Goal: Information Seeking & Learning: Learn about a topic

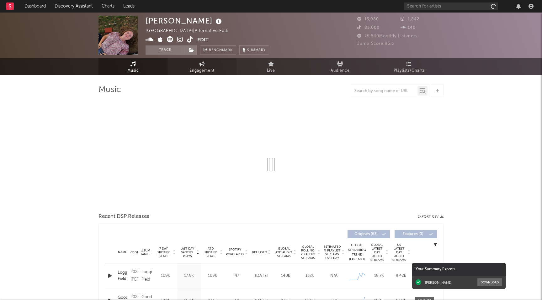
click at [204, 69] on span "Engagement" at bounding box center [201, 71] width 25 height 8
select select "1w"
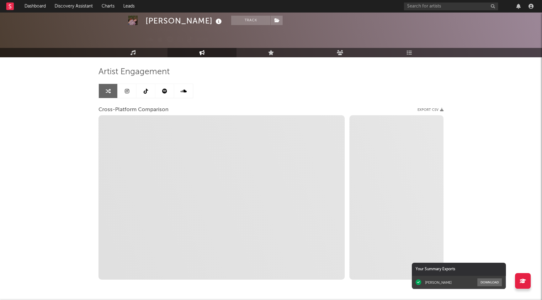
scroll to position [18, 0]
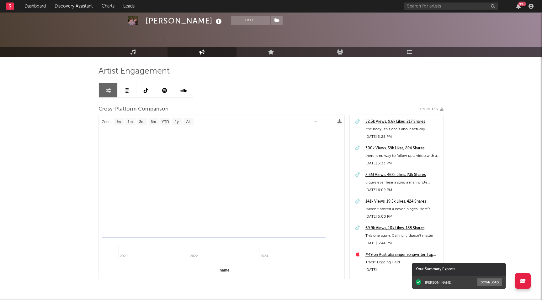
select select "1m"
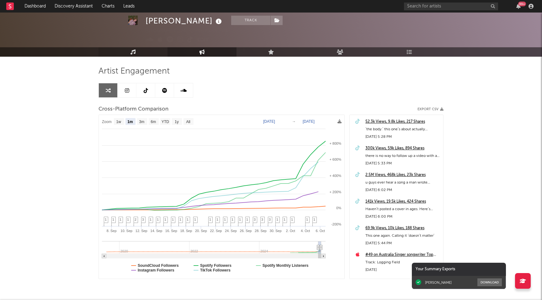
click at [137, 52] on link "Music" at bounding box center [132, 51] width 69 height 9
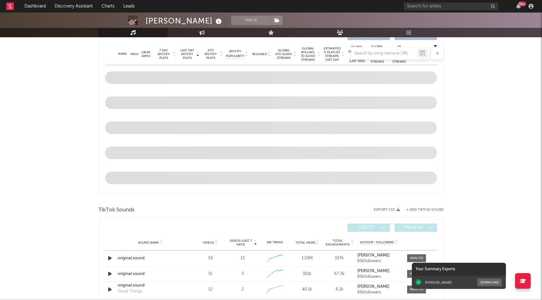
select select "1w"
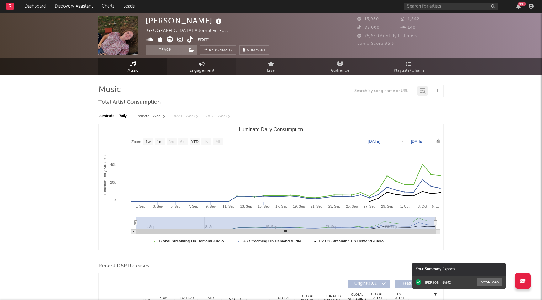
click at [208, 59] on link "Engagement" at bounding box center [201, 66] width 69 height 17
select select "1w"
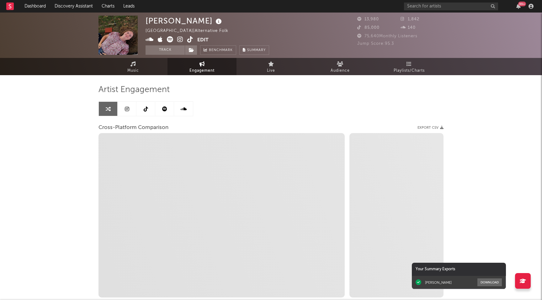
select select "1m"
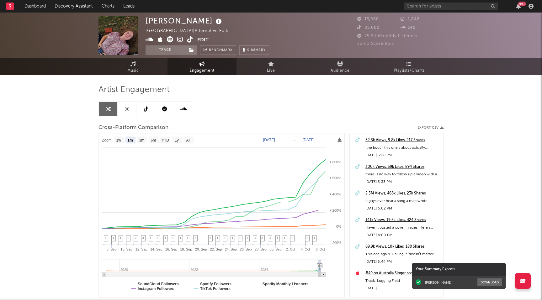
click at [192, 37] on icon at bounding box center [190, 39] width 6 height 6
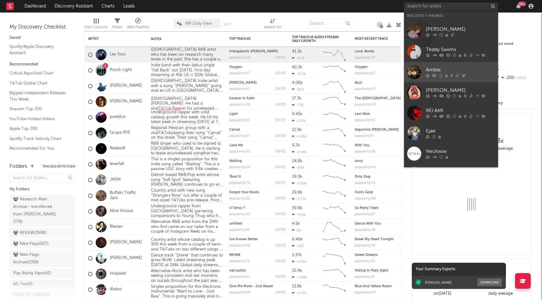
click at [431, 80] on link "Amble" at bounding box center [451, 72] width 94 height 20
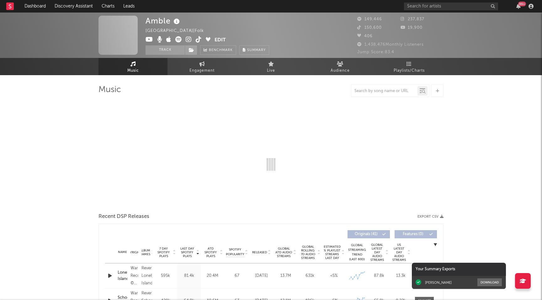
select select "6m"
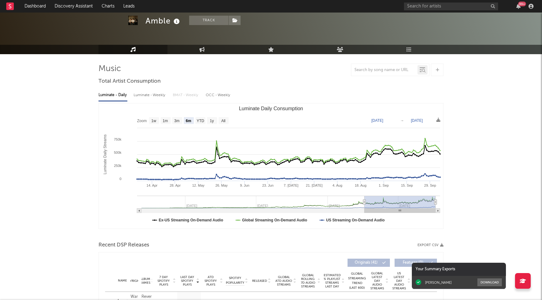
scroll to position [22, 0]
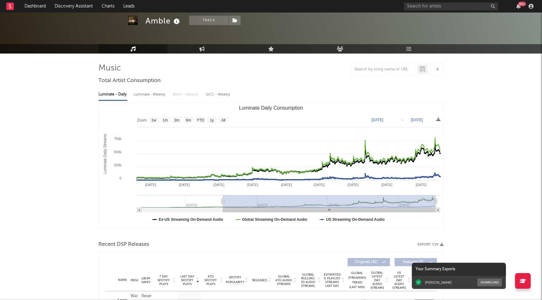
drag, startPoint x: 364, startPoint y: 199, endPoint x: 216, endPoint y: 199, distance: 148.0
click at [222, 199] on icon "Luminate Daily Consumption" at bounding box center [223, 201] width 3 height 5
type input "[DATE]"
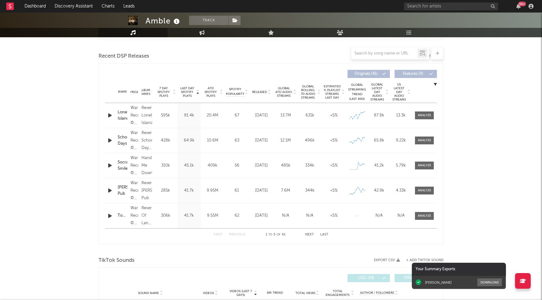
scroll to position [212, 0]
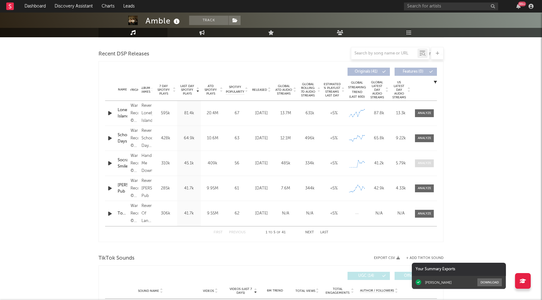
click at [424, 161] on span at bounding box center [424, 164] width 19 height 8
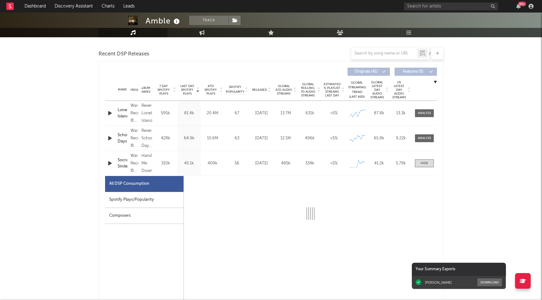
click at [147, 193] on div "Spotify Plays/Popularity" at bounding box center [144, 200] width 78 height 16
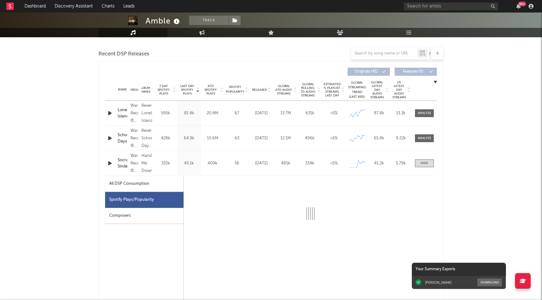
select select "1w"
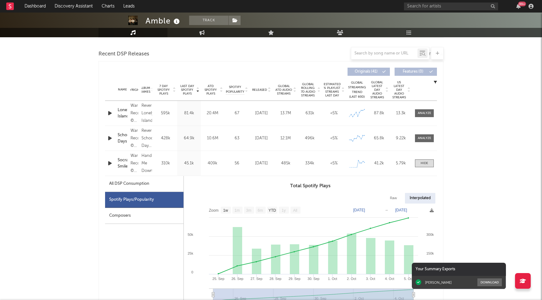
scroll to position [234, 0]
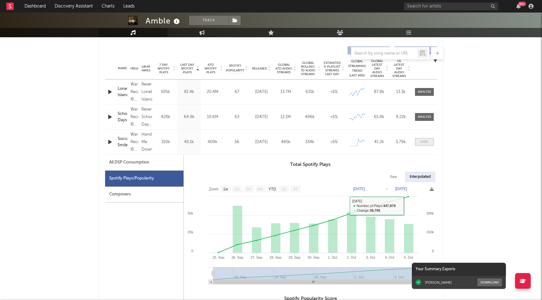
click at [417, 143] on span at bounding box center [424, 142] width 19 height 8
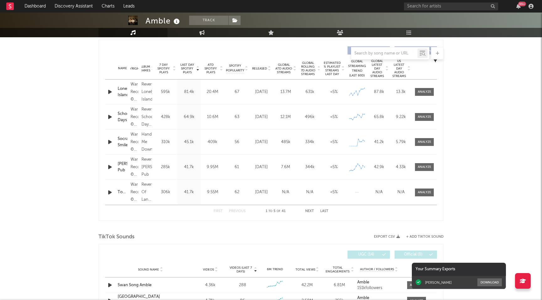
scroll to position [0, 0]
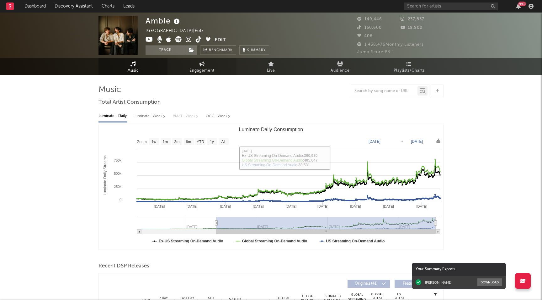
click at [201, 68] on span "Engagement" at bounding box center [201, 71] width 25 height 8
select select "1w"
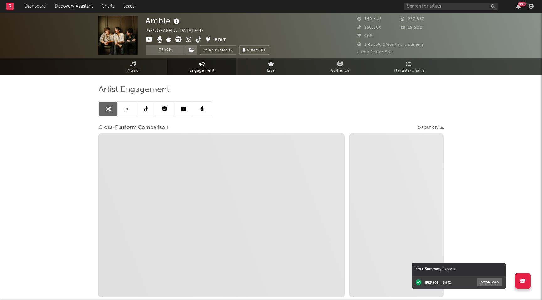
scroll to position [41, 0]
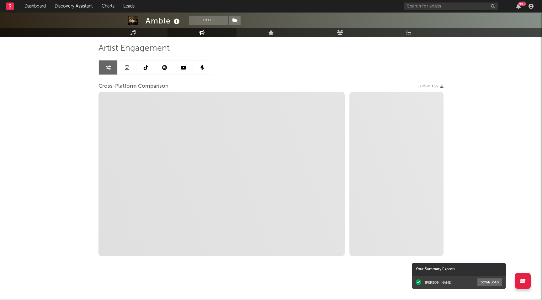
select select "1m"
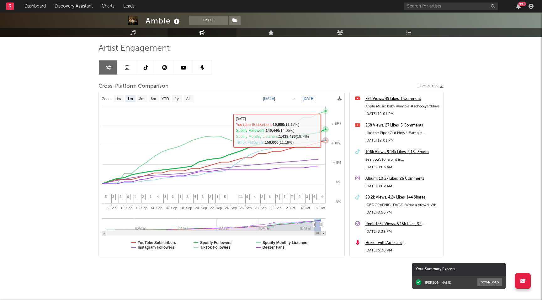
scroll to position [0, 0]
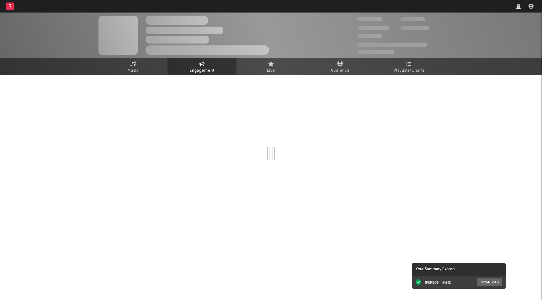
select select "1w"
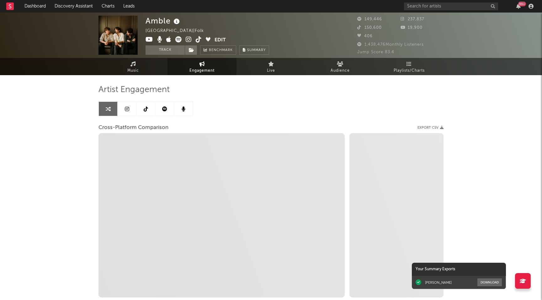
select select "1m"
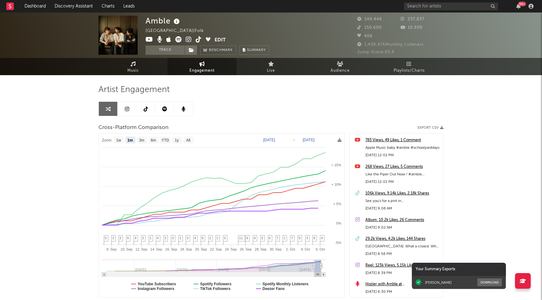
select select "1m"
click at [121, 68] on link "Music" at bounding box center [132, 66] width 69 height 17
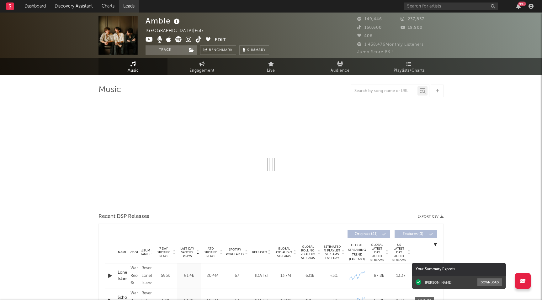
select select "6m"
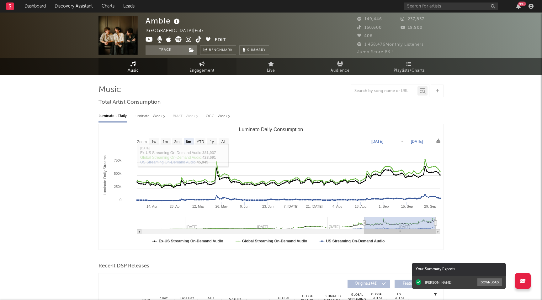
click at [201, 61] on icon at bounding box center [201, 63] width 5 height 5
select select "1w"
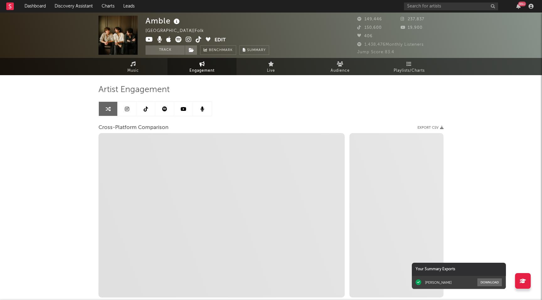
select select "1m"
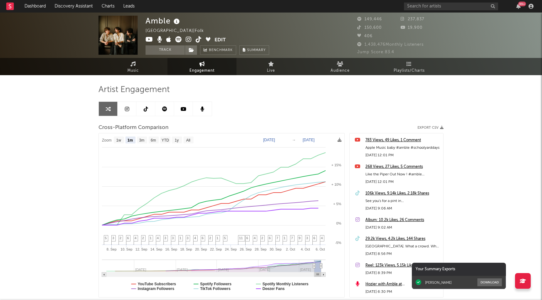
click at [517, 3] on div "99 +" at bounding box center [470, 6] width 132 height 13
click at [520, 8] on icon "button" at bounding box center [518, 6] width 4 height 5
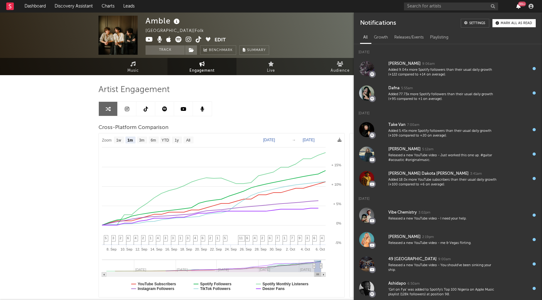
click at [520, 8] on icon "button" at bounding box center [518, 6] width 4 height 5
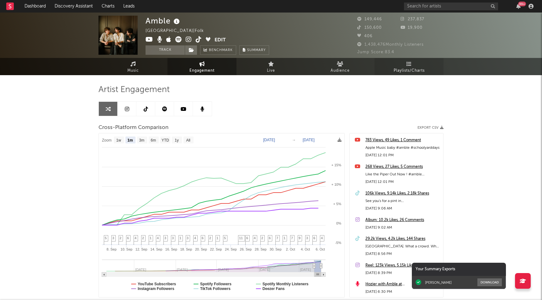
click at [416, 73] on span "Playlists/Charts" at bounding box center [408, 71] width 31 height 8
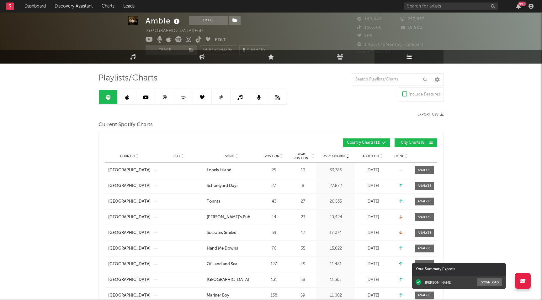
scroll to position [15, 0]
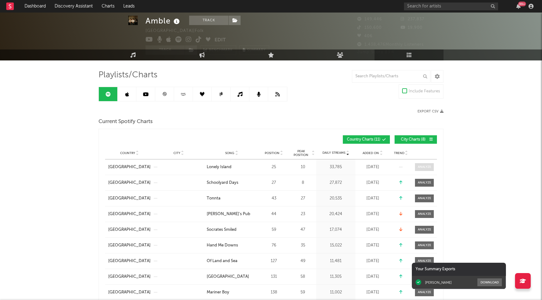
click at [419, 166] on div at bounding box center [424, 167] width 13 height 5
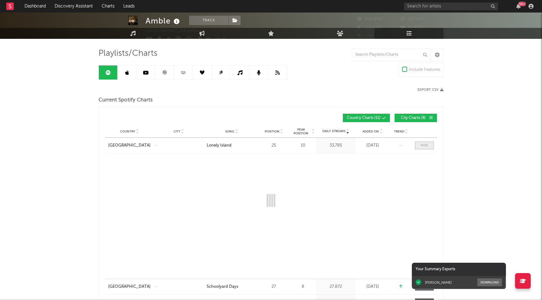
select select "1w"
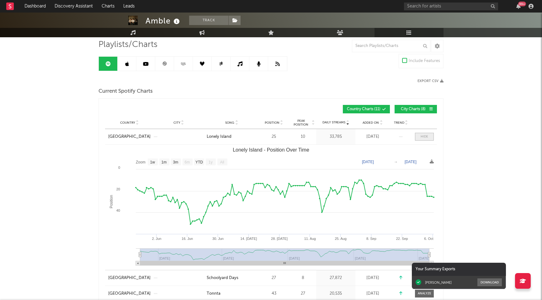
scroll to position [62, 0]
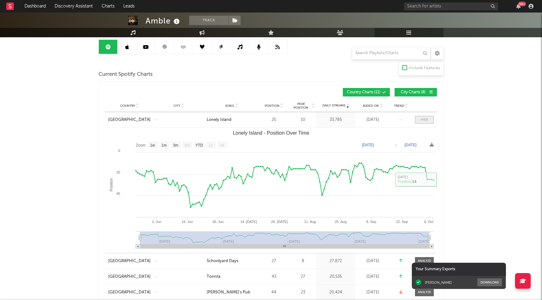
click at [420, 119] on div at bounding box center [424, 120] width 8 height 5
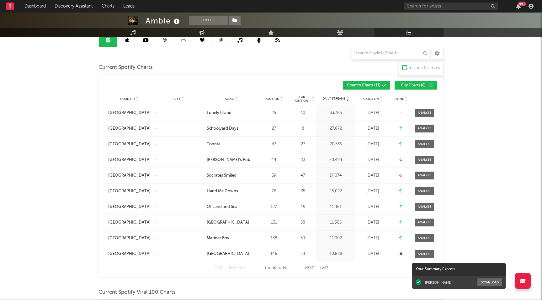
scroll to position [66, 0]
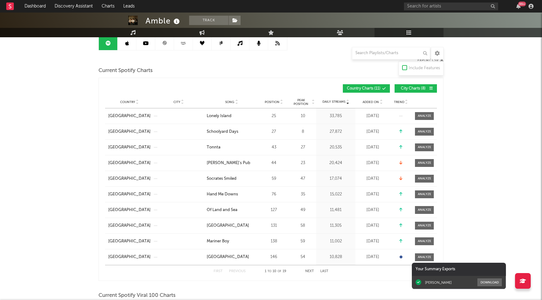
click at [410, 88] on span "City Charts ( 8 )" at bounding box center [412, 89] width 29 height 4
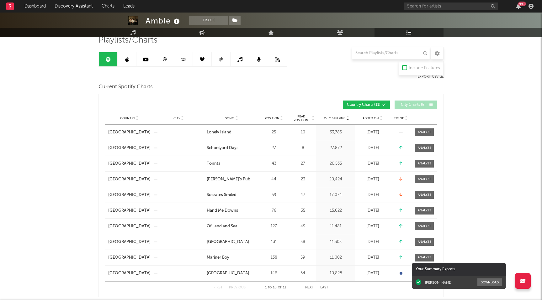
scroll to position [0, 0]
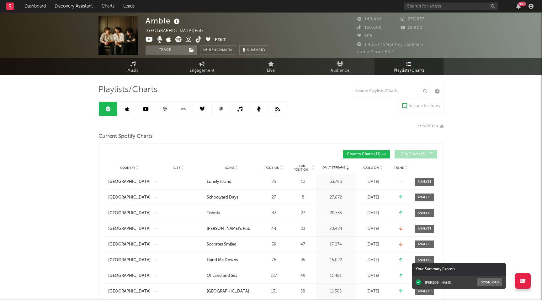
click at [129, 104] on link at bounding box center [127, 109] width 19 height 14
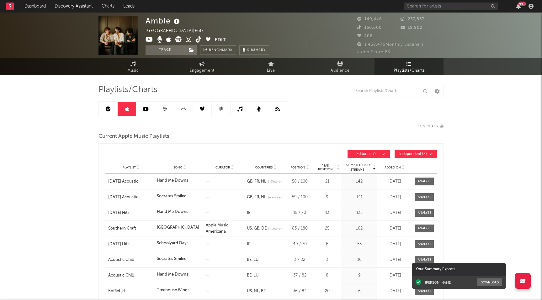
click at [172, 105] on link at bounding box center [164, 109] width 19 height 14
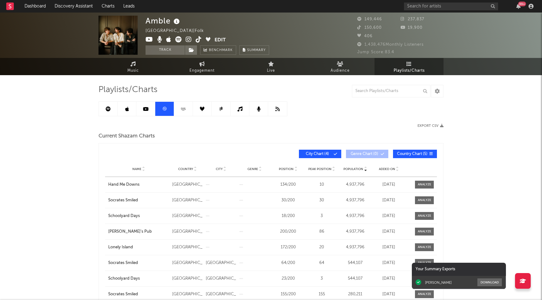
click at [137, 108] on link at bounding box center [145, 109] width 19 height 14
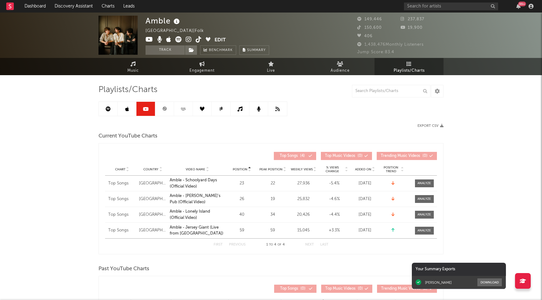
click at [180, 108] on icon at bounding box center [183, 109] width 7 height 5
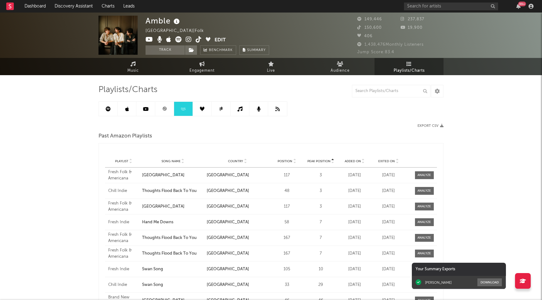
click at [210, 113] on link at bounding box center [202, 109] width 19 height 14
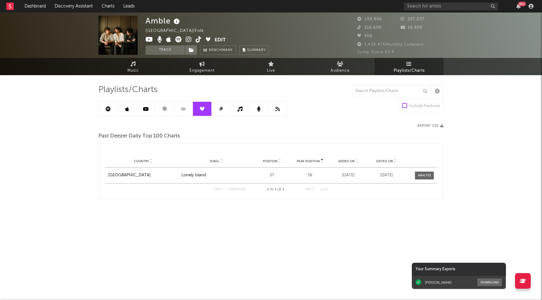
click at [222, 110] on icon at bounding box center [221, 109] width 5 height 5
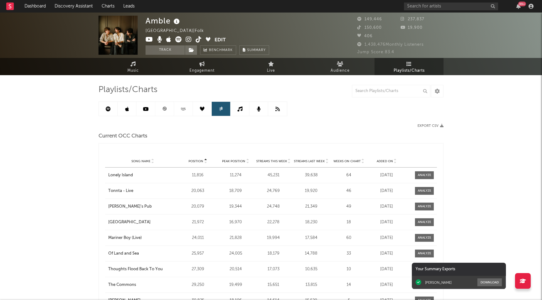
click at [240, 110] on icon at bounding box center [239, 109] width 5 height 5
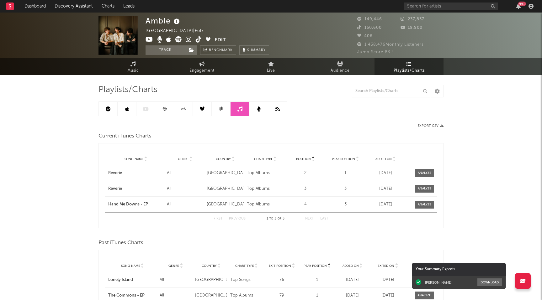
click at [182, 107] on icon at bounding box center [183, 109] width 7 height 5
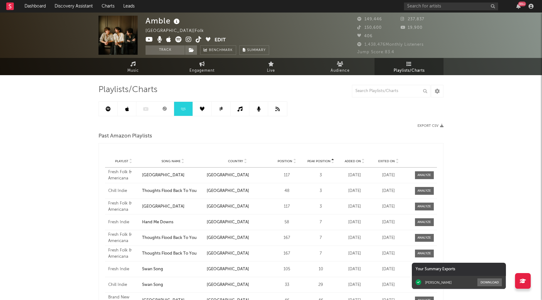
click at [156, 110] on link at bounding box center [164, 109] width 19 height 14
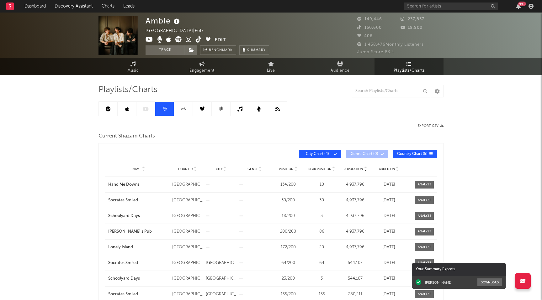
click at [188, 113] on link at bounding box center [183, 109] width 19 height 14
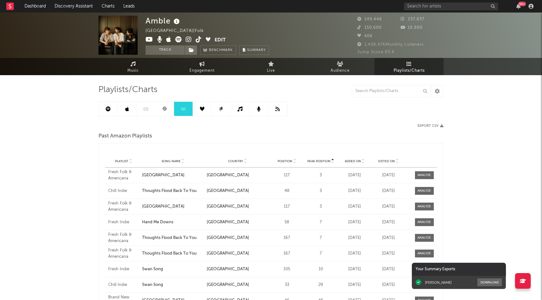
click at [127, 111] on icon at bounding box center [127, 109] width 4 height 5
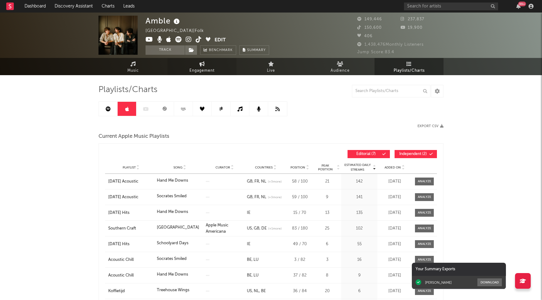
click at [195, 67] on span "Engagement" at bounding box center [201, 71] width 25 height 8
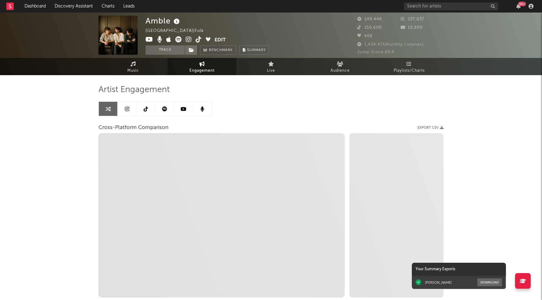
select select "1w"
click at [141, 67] on link "Music" at bounding box center [132, 66] width 69 height 17
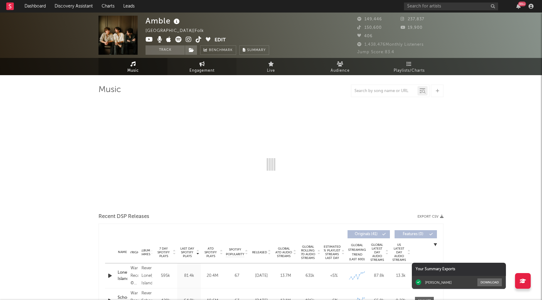
click at [205, 71] on span "Engagement" at bounding box center [201, 71] width 25 height 8
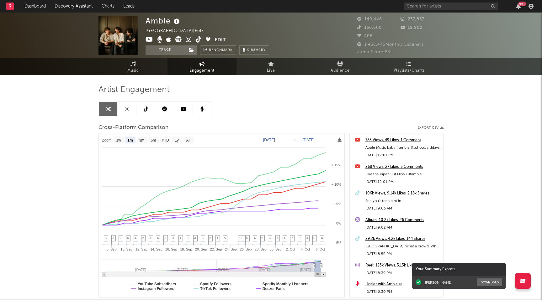
select select "1m"
click at [406, 71] on span "Playlists/Charts" at bounding box center [408, 71] width 31 height 8
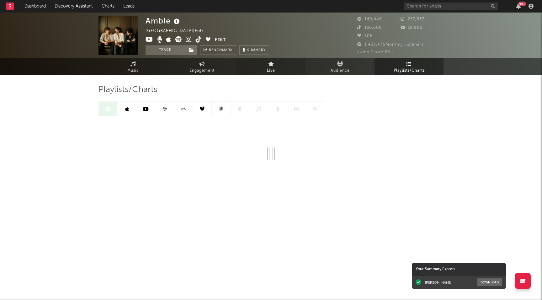
click at [291, 66] on link "Live" at bounding box center [270, 66] width 69 height 17
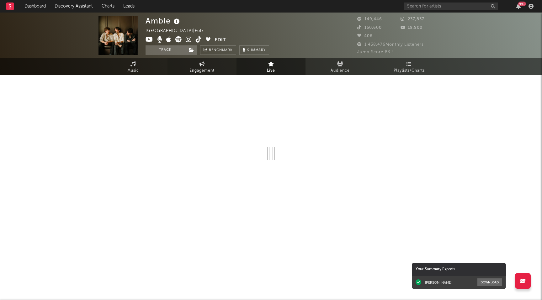
click at [200, 68] on span "Engagement" at bounding box center [201, 71] width 25 height 8
select select "1w"
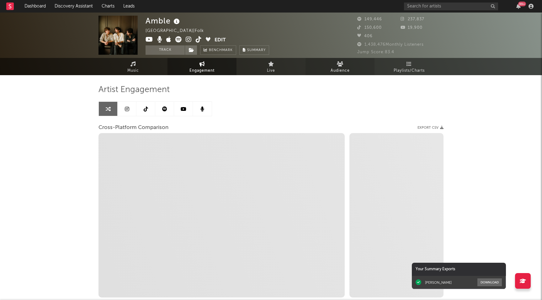
click at [329, 67] on link "Audience" at bounding box center [339, 66] width 69 height 17
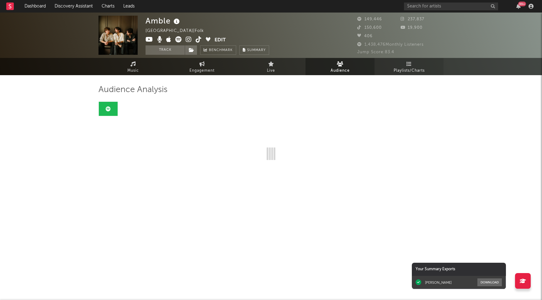
click at [403, 68] on span "Playlists/Charts" at bounding box center [408, 71] width 31 height 8
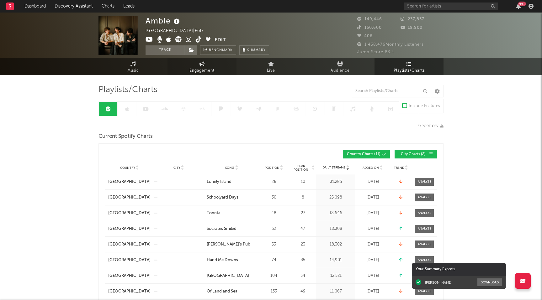
click at [202, 63] on icon at bounding box center [201, 63] width 5 height 5
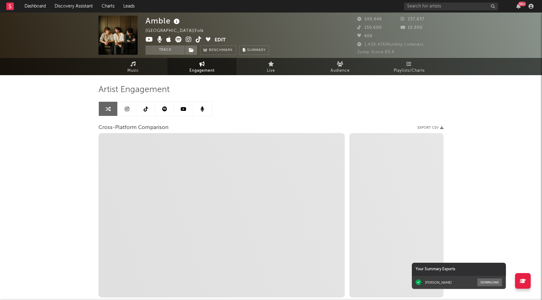
select select "1w"
select select "1m"
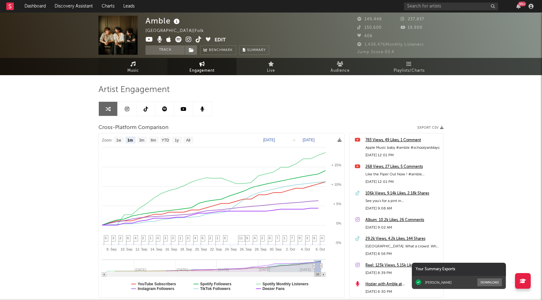
click at [134, 63] on icon at bounding box center [132, 63] width 5 height 5
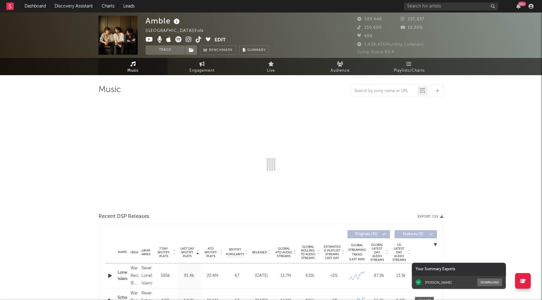
select select "6m"
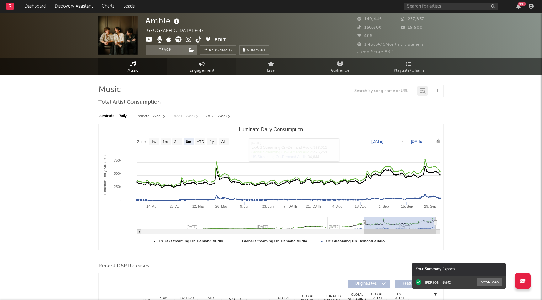
click at [197, 61] on link "Engagement" at bounding box center [201, 66] width 69 height 17
select select "1m"
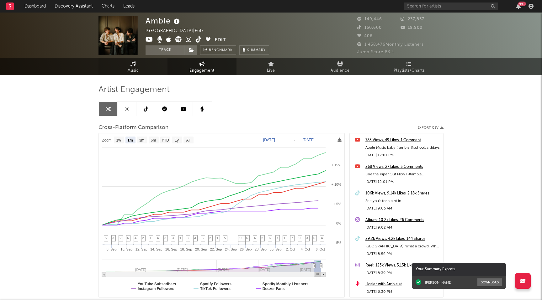
click at [137, 70] on span "Music" at bounding box center [133, 71] width 12 height 8
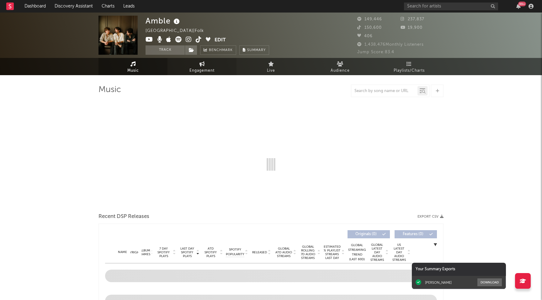
click at [191, 68] on span "Engagement" at bounding box center [201, 71] width 25 height 8
select select "1w"
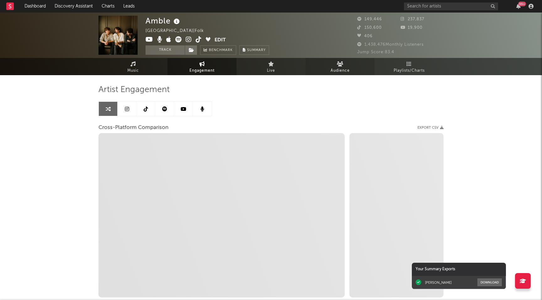
click at [353, 63] on link "Audience" at bounding box center [339, 66] width 69 height 17
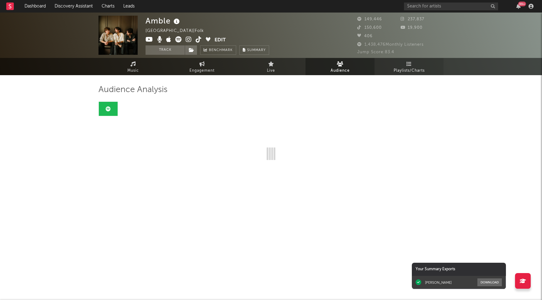
click at [406, 68] on span "Playlists/Charts" at bounding box center [408, 71] width 31 height 8
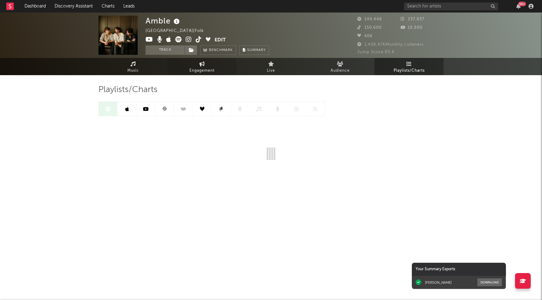
click at [201, 64] on icon at bounding box center [201, 63] width 5 height 5
select select "1m"
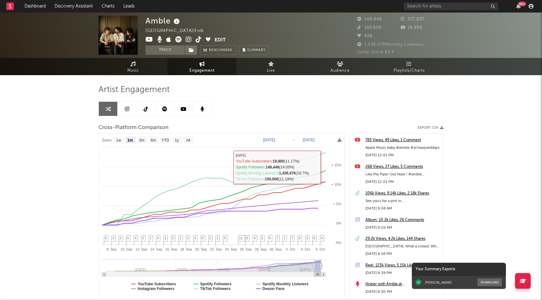
select select "1m"
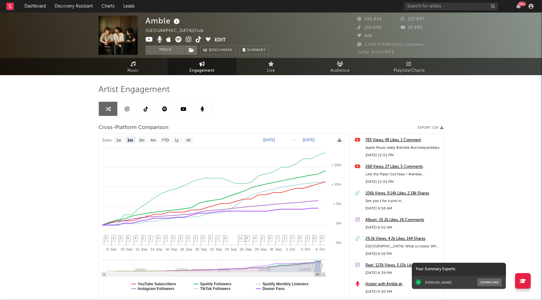
click at [197, 69] on span "Engagement" at bounding box center [201, 71] width 25 height 8
click at [403, 66] on link "Playlists/Charts" at bounding box center [408, 66] width 69 height 17
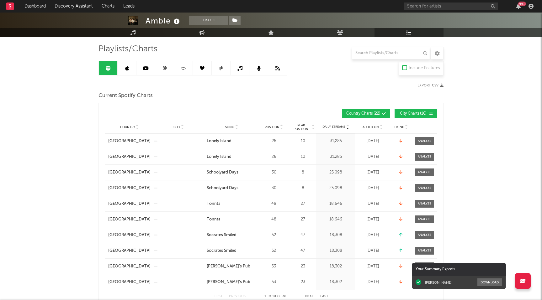
scroll to position [41, 0]
click at [414, 113] on span "City Charts ( 16 )" at bounding box center [412, 113] width 29 height 4
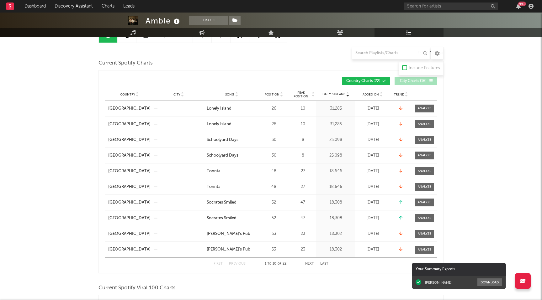
scroll to position [0, 0]
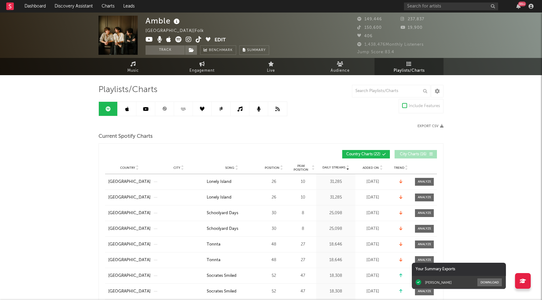
click at [131, 104] on link at bounding box center [127, 109] width 19 height 14
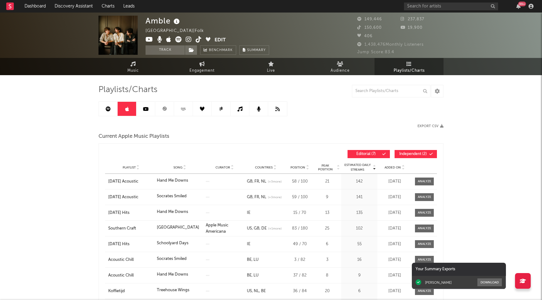
click at [150, 106] on link at bounding box center [145, 109] width 19 height 14
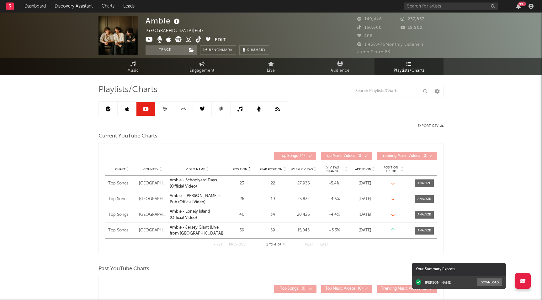
click at [166, 107] on icon at bounding box center [164, 109] width 5 height 5
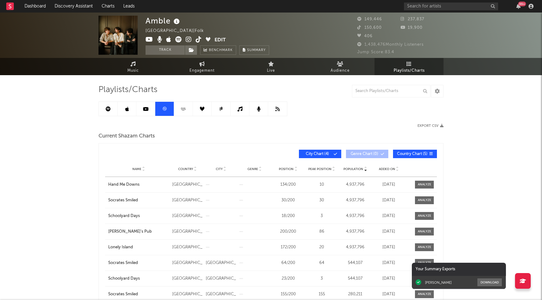
click at [280, 165] on div "Name Country City Genre Position Peak Position Population Added On Exit Date" at bounding box center [271, 169] width 332 height 16
click at [285, 165] on div "Name Country City Genre Position Peak Position Population Added On Exit Date" at bounding box center [271, 169] width 332 height 16
click at [289, 169] on span "Position" at bounding box center [286, 169] width 15 height 4
click at [318, 154] on span "City Chart ( 4 )" at bounding box center [317, 154] width 29 height 4
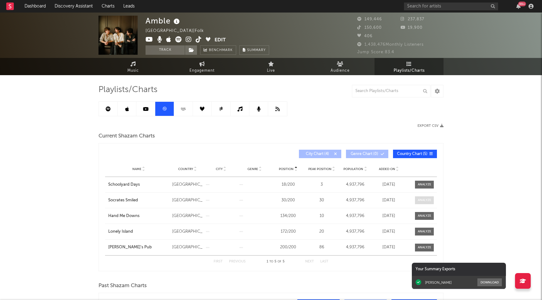
click at [424, 202] on div at bounding box center [424, 200] width 13 height 5
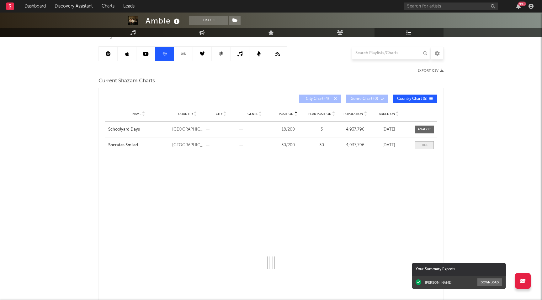
scroll to position [56, 0]
select select "All"
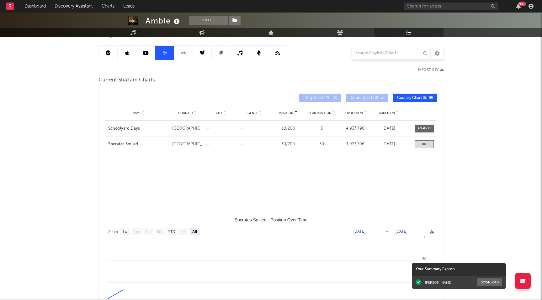
select select "1w"
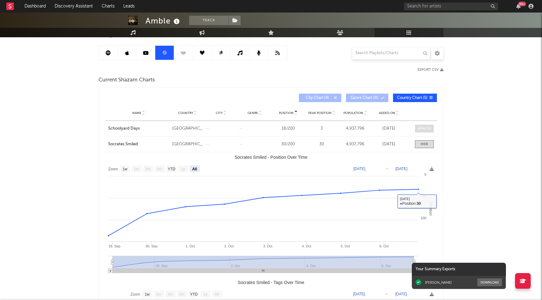
click at [420, 128] on div at bounding box center [424, 128] width 13 height 5
select select "All"
select select "1w"
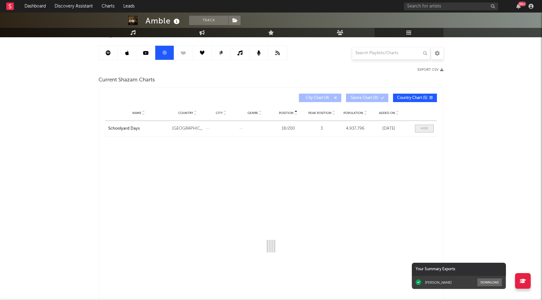
select select "All"
select select "3m"
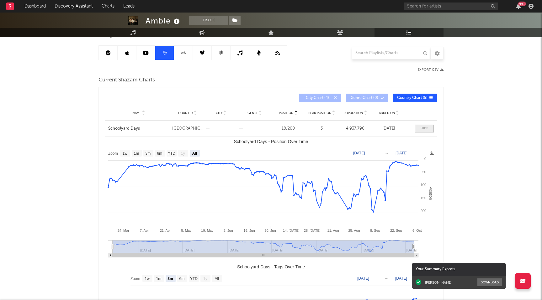
click at [421, 129] on div at bounding box center [424, 128] width 8 height 5
select select "All"
select select "1w"
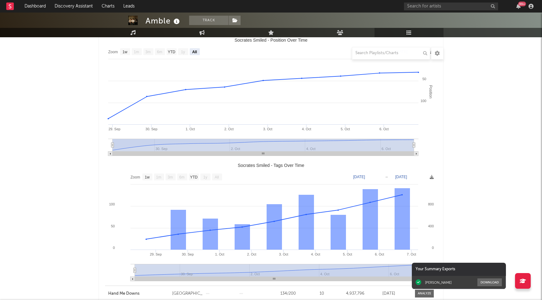
scroll to position [0, 0]
